Goal: Navigation & Orientation: Find specific page/section

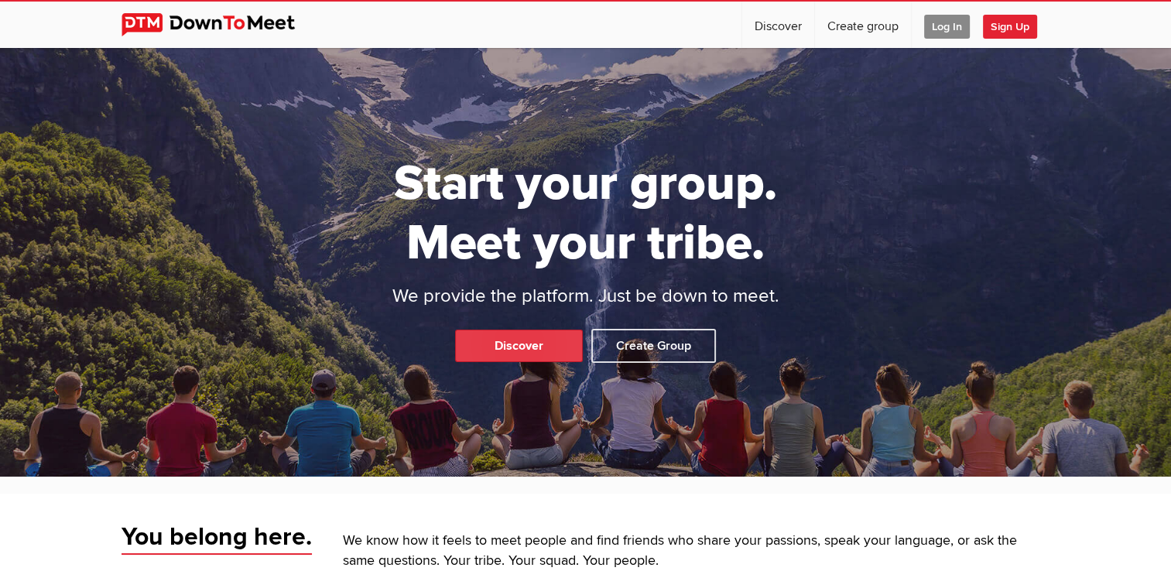
click at [511, 352] on link "Discover" at bounding box center [519, 346] width 128 height 32
select select "null"
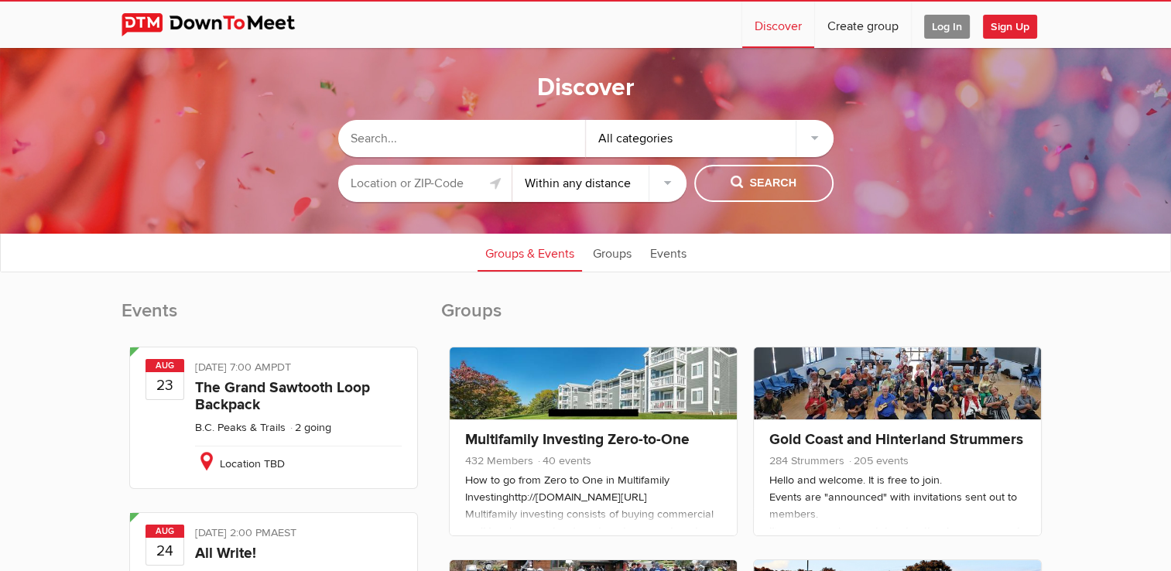
click at [462, 144] on input "text" at bounding box center [462, 138] width 248 height 37
type input "s"
click at [412, 184] on input "text" at bounding box center [425, 183] width 174 height 37
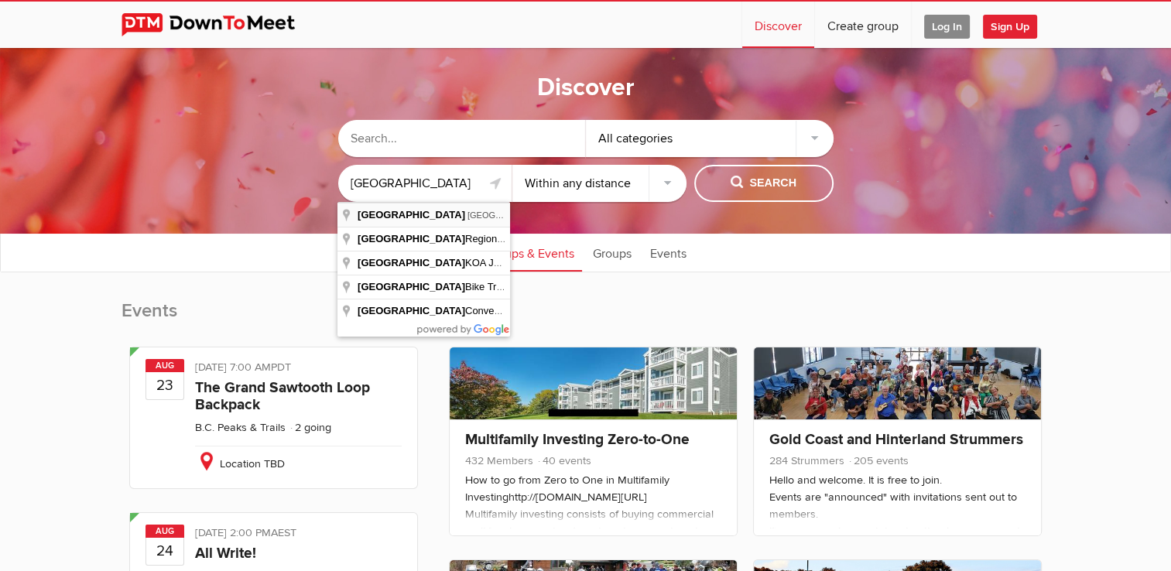
type input "[GEOGRAPHIC_DATA], [GEOGRAPHIC_DATA], [GEOGRAPHIC_DATA]"
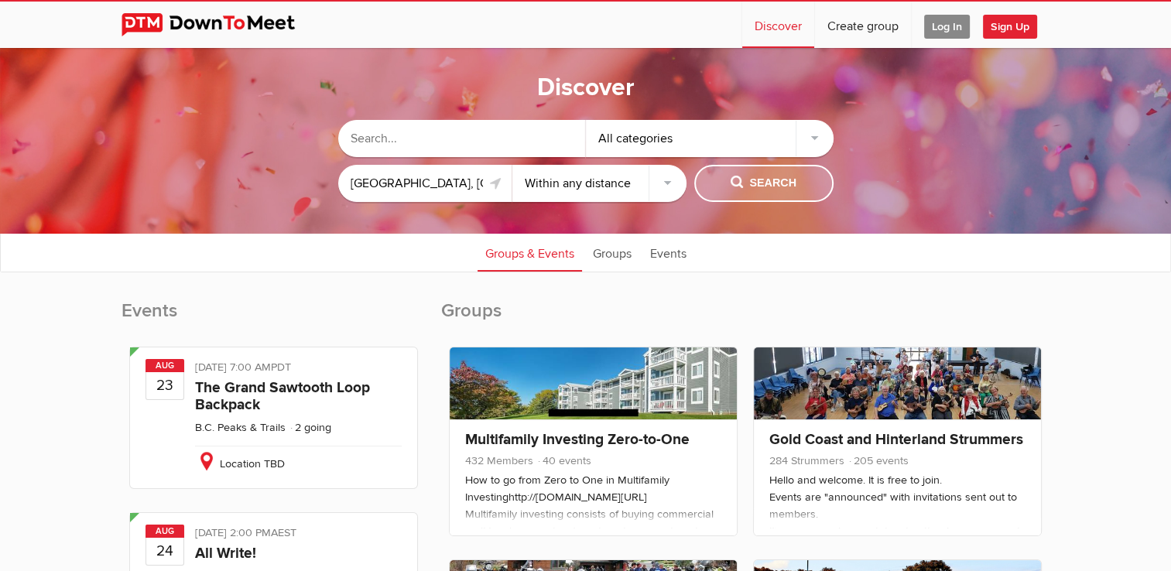
click at [752, 181] on span "Search" at bounding box center [763, 183] width 66 height 17
click at [759, 178] on span "Search" at bounding box center [763, 183] width 66 height 17
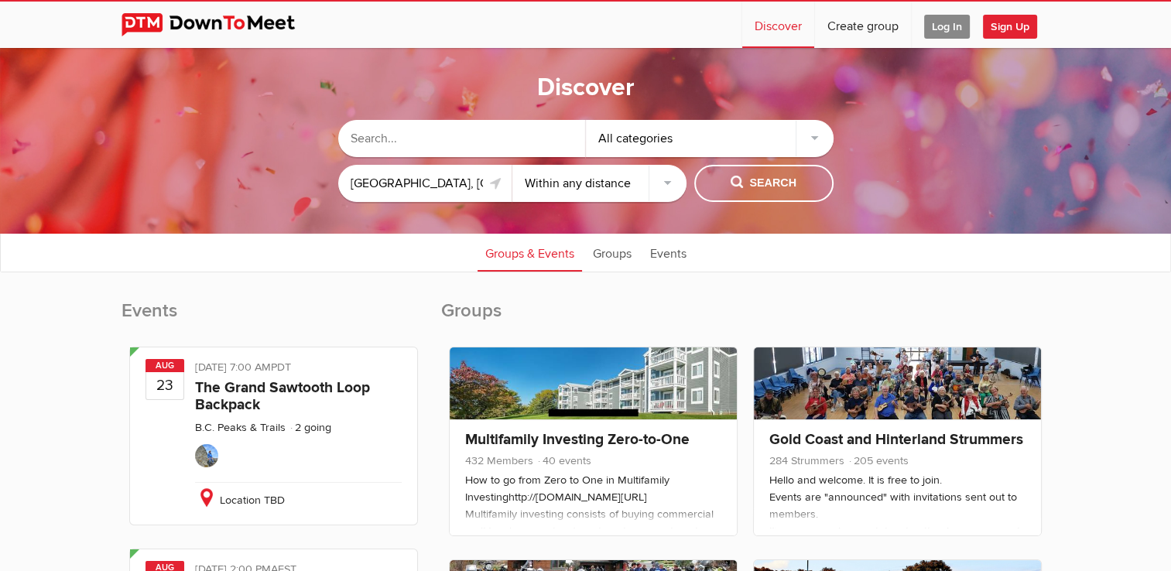
click at [621, 184] on select "Within 10 miles Within 25 miles Within 50 miles Within 100 miles Within any dis…" at bounding box center [599, 183] width 174 height 37
select select "25"
click at [512, 165] on select "Within 10 miles Within 25 miles Within 50 miles Within 100 miles Within any dis…" at bounding box center [599, 183] width 174 height 37
click at [756, 186] on span "Search" at bounding box center [763, 183] width 66 height 17
